Goal: Task Accomplishment & Management: Use online tool/utility

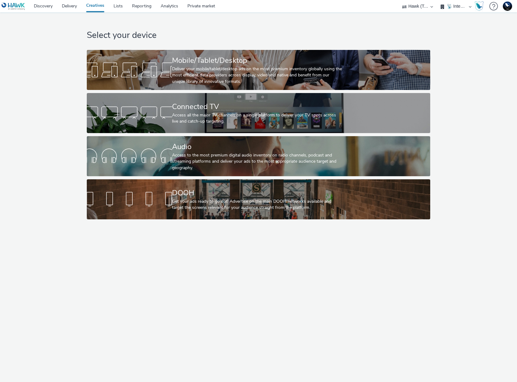
select select "2fc77e36-bb93-4aa3-9dff-dcb08e02eac6"
select select "2405a9d4-3350-4458-8d06-44f78962fa76"
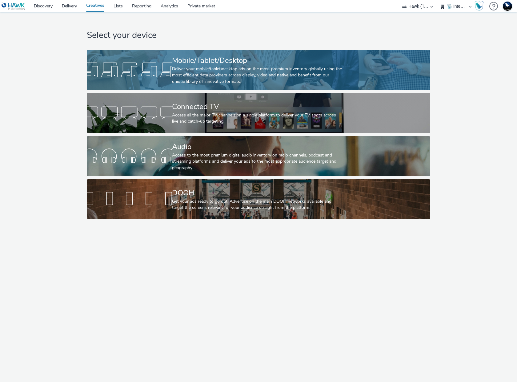
click at [247, 75] on div "Deliver your mobile/tablet/desktop ads on the most premium inventory globally u…" at bounding box center [257, 75] width 171 height 19
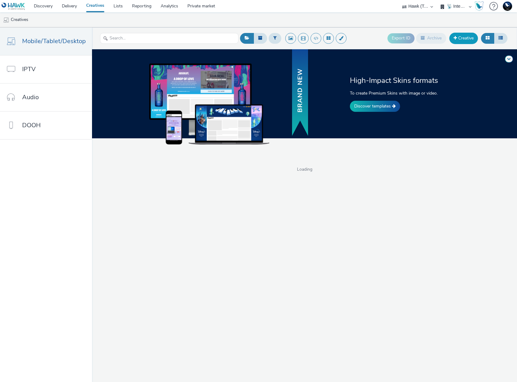
click at [465, 38] on link "Creative" at bounding box center [464, 38] width 29 height 11
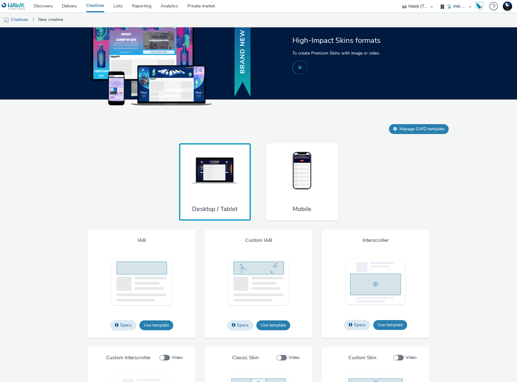
scroll to position [366, 0]
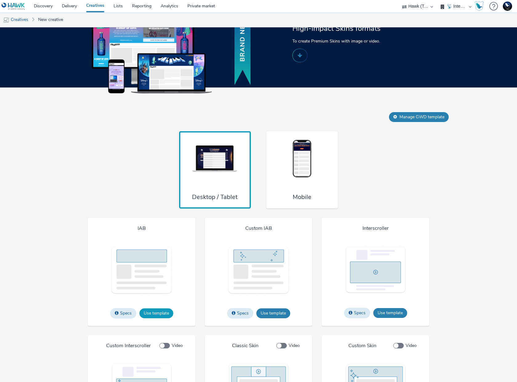
click at [154, 317] on button "Use template" at bounding box center [157, 313] width 34 height 10
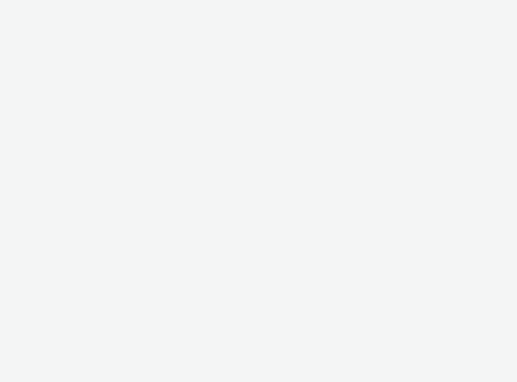
select select "2fc77e36-bb93-4aa3-9dff-dcb08e02eac6"
select select "2405a9d4-3350-4458-8d06-44f78962fa76"
select select "2fc77e36-bb93-4aa3-9dff-dcb08e02eac6"
select select "2405a9d4-3350-4458-8d06-44f78962fa76"
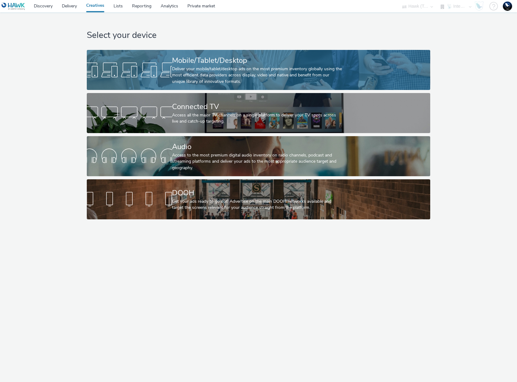
click at [216, 64] on div "Mobile/Tablet/Desktop" at bounding box center [257, 60] width 171 height 11
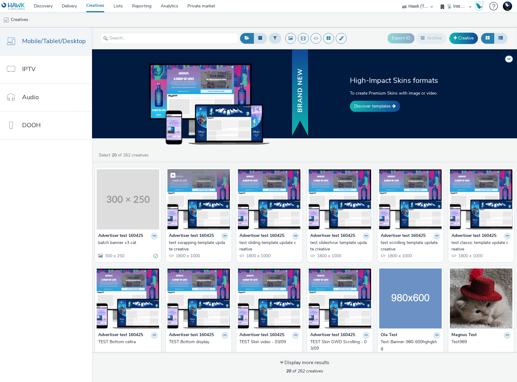
click at [197, 204] on img at bounding box center [199, 199] width 63 height 60
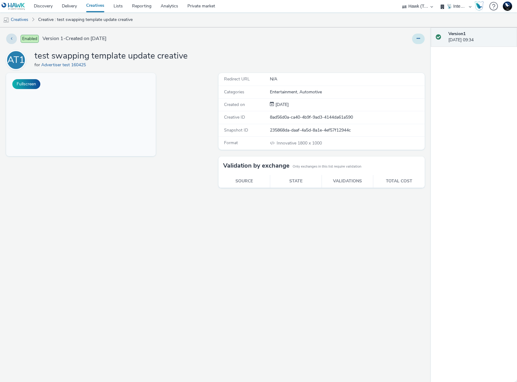
click at [418, 39] on icon at bounding box center [418, 38] width 3 height 4
click at [401, 49] on link "Edit" at bounding box center [402, 51] width 46 height 12
